Goal: Check status: Check status

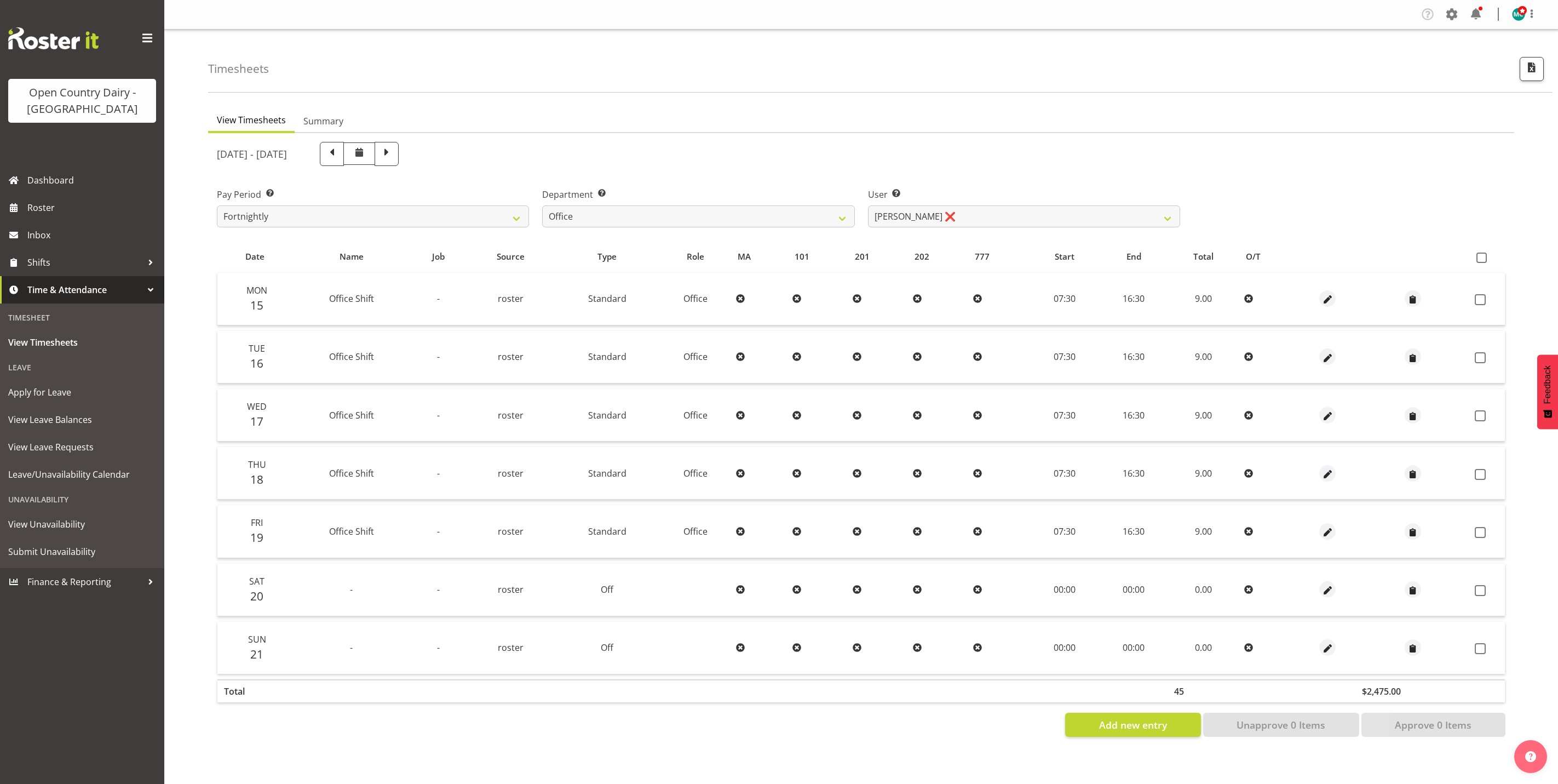
select select "699"
select select "10922"
click at [679, 218] on select "734 735 736 737 738 739 851 853 854 855 856 858 861 862 865 867-9032 868 869 87…" at bounding box center [698, 217] width 313 height 22
select select "690"
click at [542, 206] on select "734 735 736 737 738 739 851 853 854 855 856 858 861 862 865 867-9032 868 869 87…" at bounding box center [698, 217] width 313 height 22
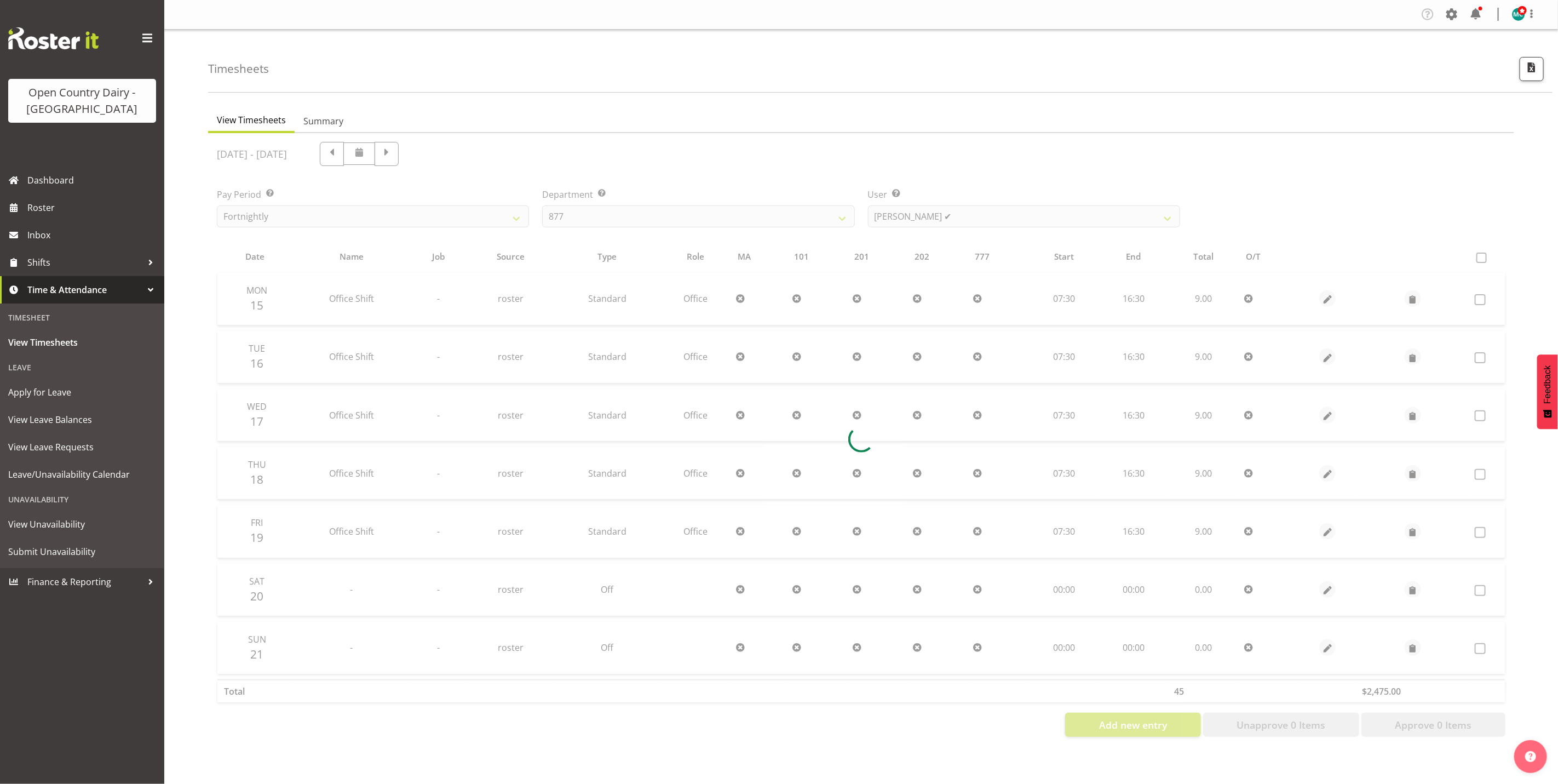
click at [977, 217] on div at bounding box center [861, 440] width 1306 height 613
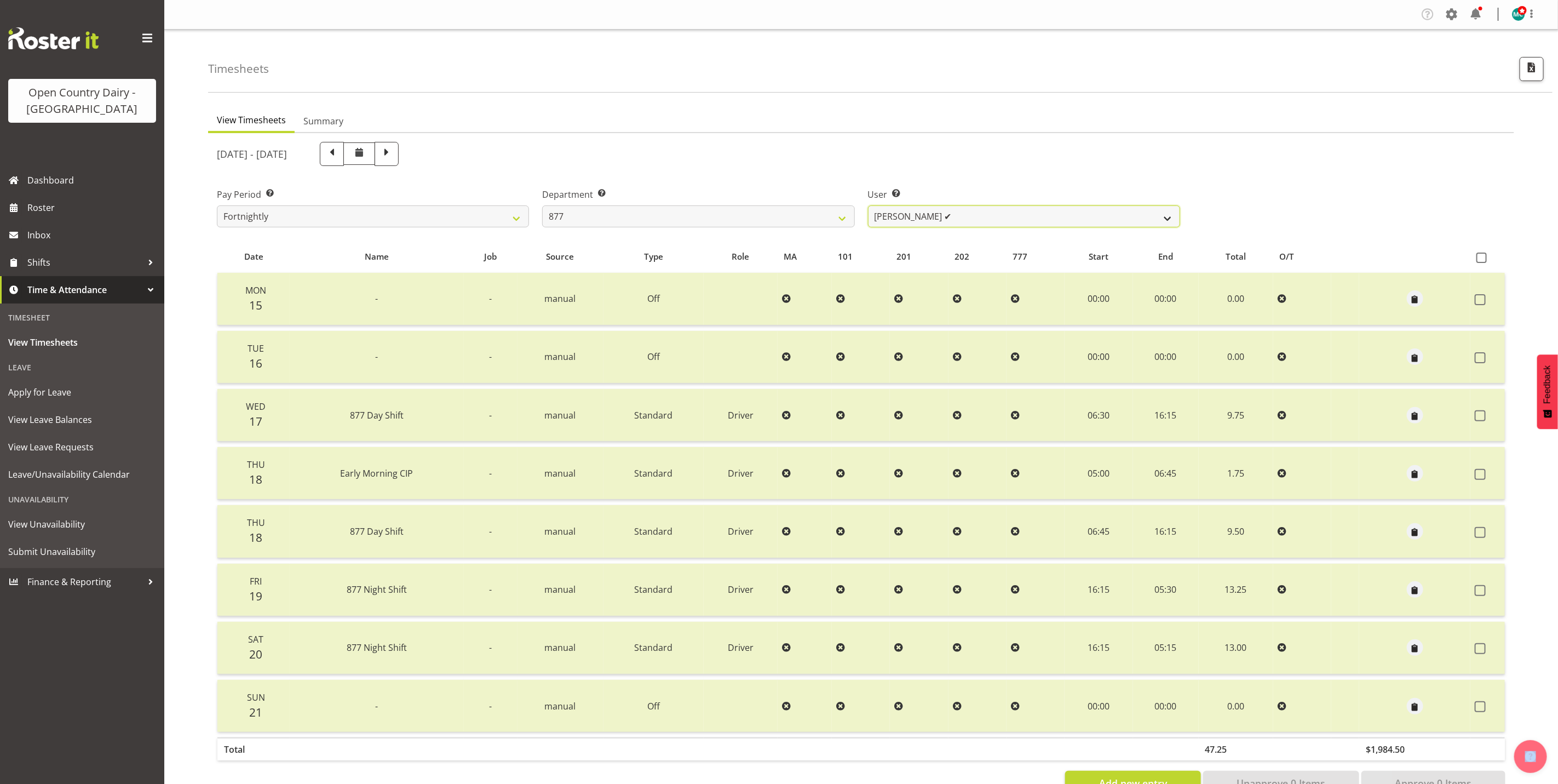
click at [975, 217] on select "[PERSON_NAME] ✔ [PERSON_NAME] ✔ [PERSON_NAME] ✔ [PERSON_NAME][GEOGRAPHIC_DATA] ✔" at bounding box center [1024, 217] width 313 height 22
select select "7468"
click at [868, 206] on select "[PERSON_NAME] ✔ [PERSON_NAME] ✔ [PERSON_NAME] ✔ [PERSON_NAME][GEOGRAPHIC_DATA] ✔" at bounding box center [1024, 217] width 313 height 22
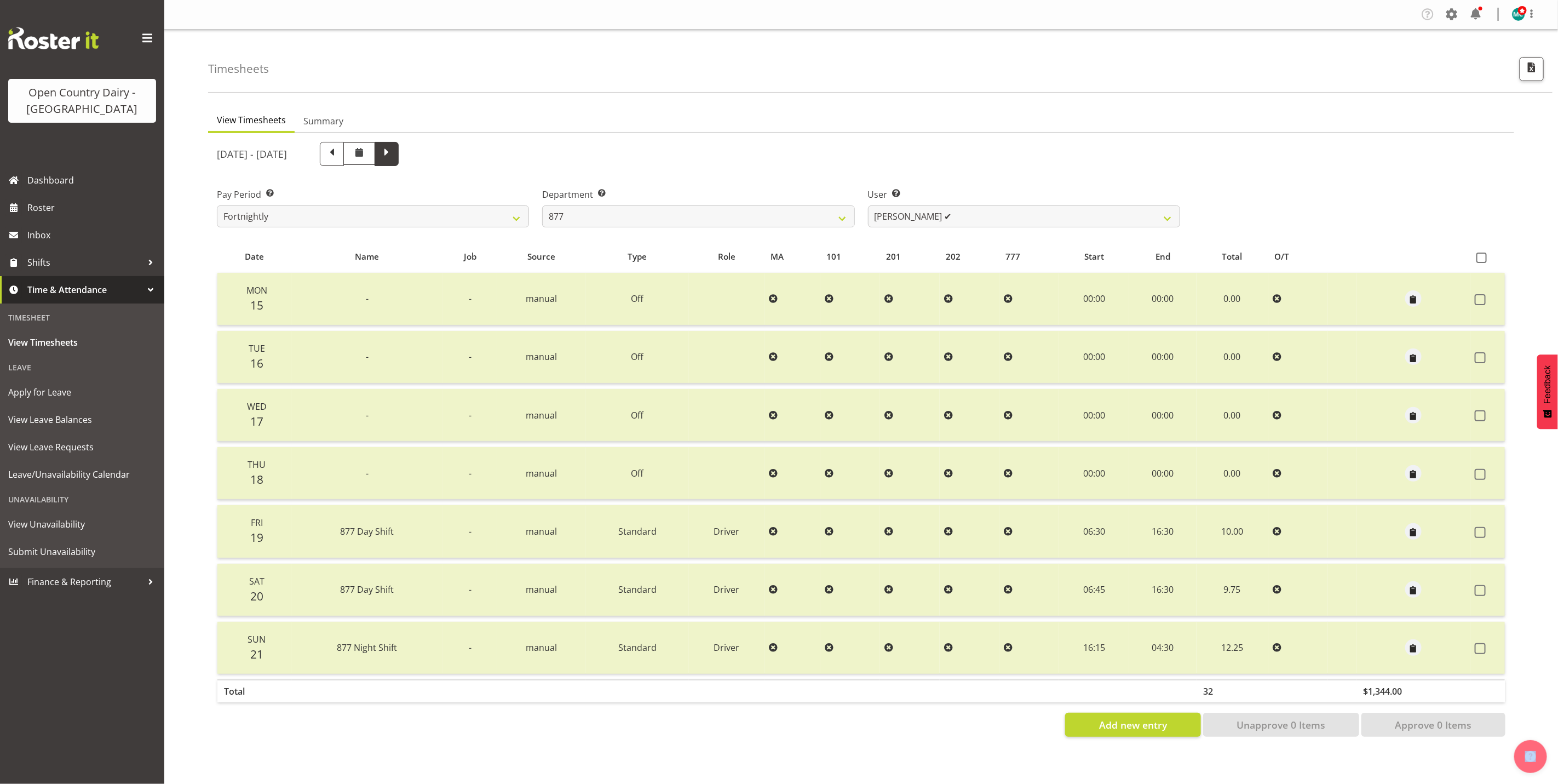
click at [394, 154] on span at bounding box center [387, 153] width 14 height 14
select select
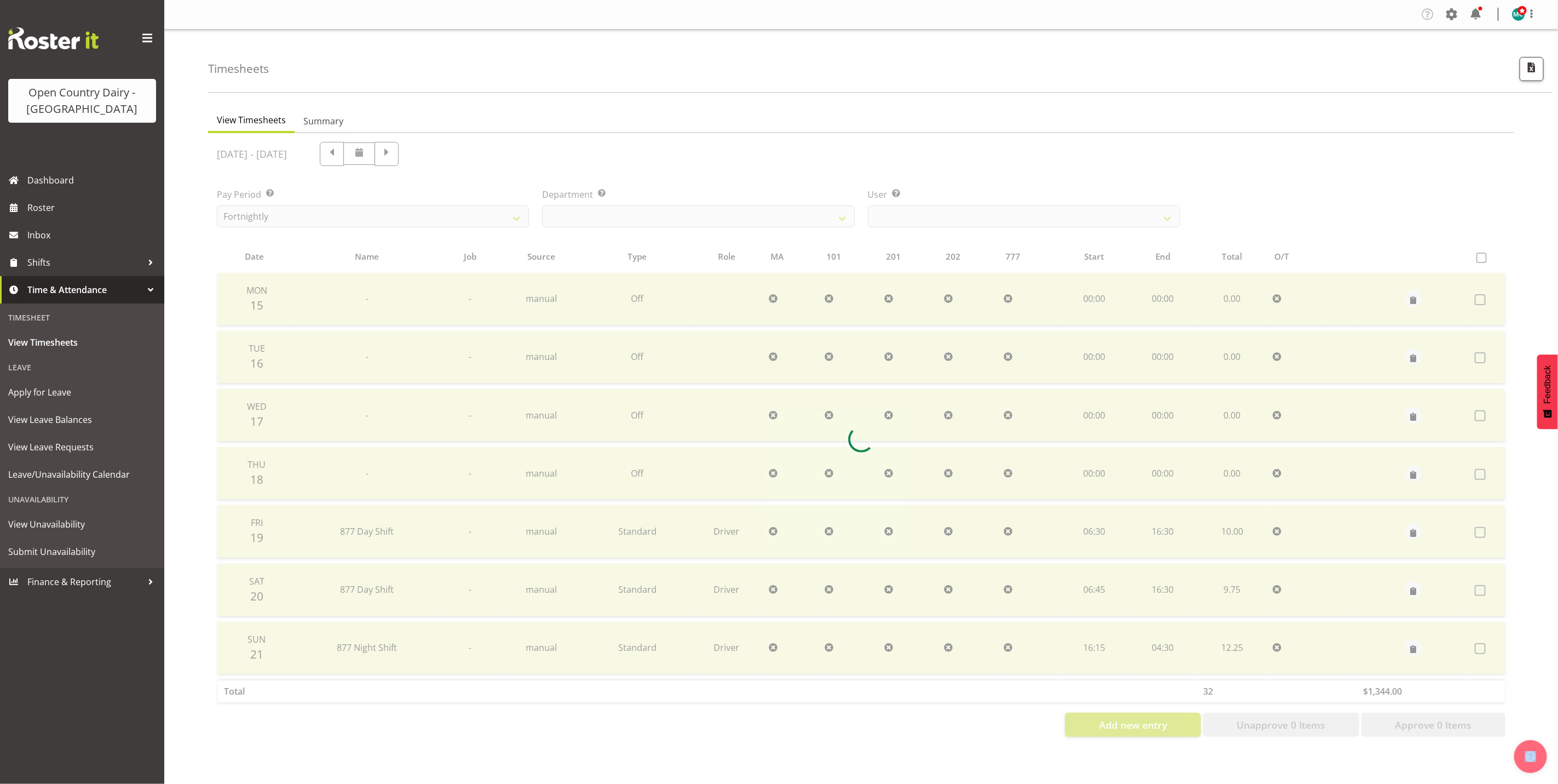
select select "690"
select select "7468"
